Goal: Check status: Check status

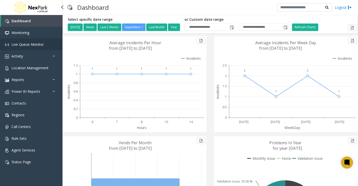
click at [33, 45] on span "Live Queue Monitor" at bounding box center [28, 44] width 32 height 5
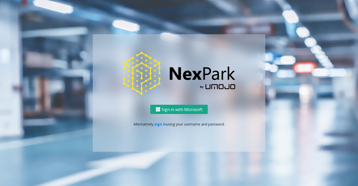
click at [173, 107] on button "Sign in with Microsoft" at bounding box center [179, 109] width 58 height 9
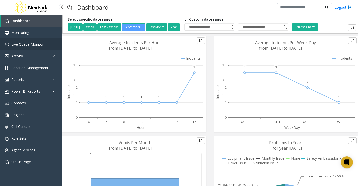
click at [34, 46] on span "Live Queue Monitor" at bounding box center [28, 44] width 32 height 5
